Goal: Find specific page/section: Find specific page/section

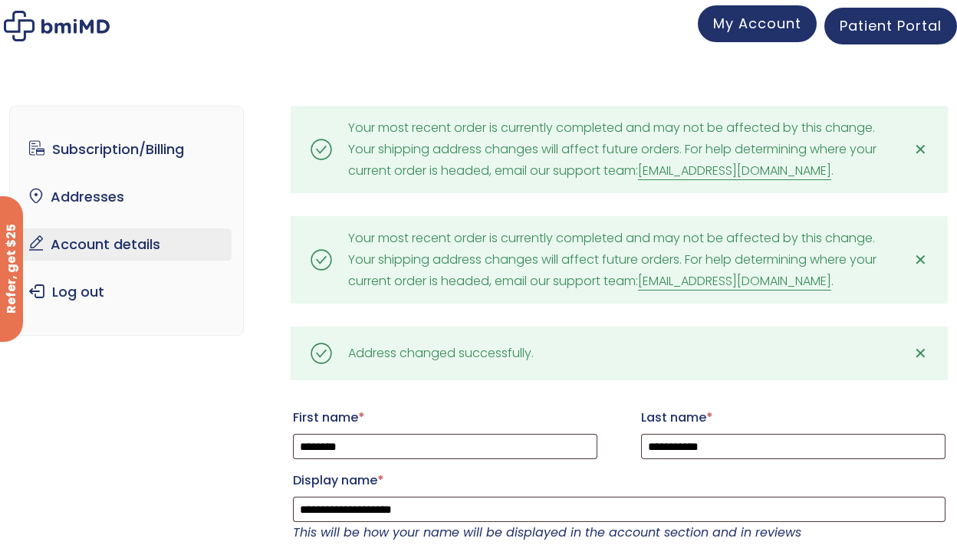
click at [735, 27] on span "My Account" at bounding box center [757, 23] width 88 height 19
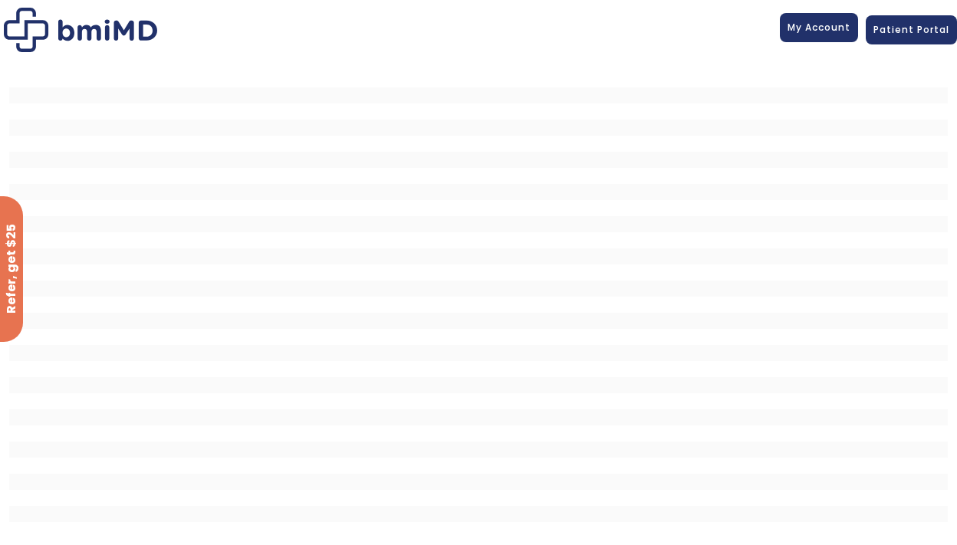
click at [818, 33] on span "My Account" at bounding box center [819, 27] width 63 height 13
click at [803, 31] on span "My Account" at bounding box center [819, 27] width 63 height 13
